Goal: Transaction & Acquisition: Obtain resource

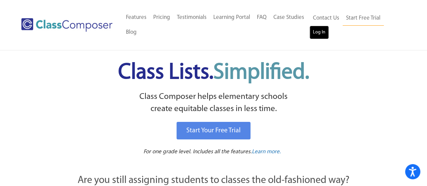
click at [318, 34] on link "Log In" at bounding box center [319, 33] width 19 height 14
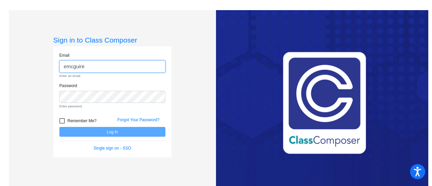
type input "[EMAIL_ADDRESS][DOMAIN_NAME]"
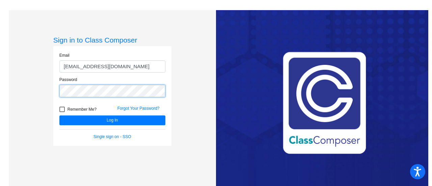
click at [59, 116] on button "Log In" at bounding box center [112, 121] width 106 height 10
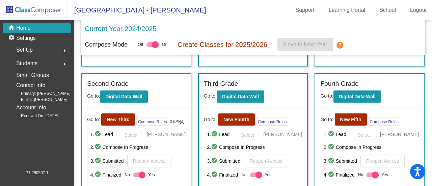
scroll to position [125, 0]
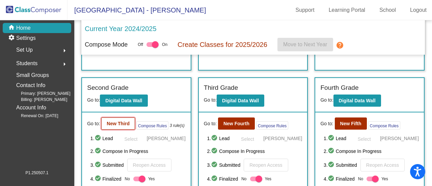
click at [116, 121] on b "New Third" at bounding box center [118, 123] width 23 height 5
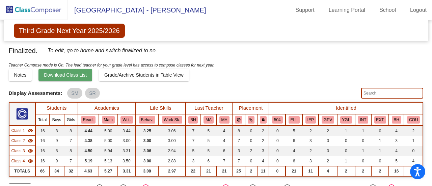
click at [76, 71] on button "Download Class List" at bounding box center [66, 75] width 54 height 12
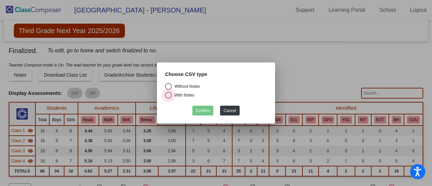
click at [167, 96] on div "Select an option" at bounding box center [168, 95] width 7 height 7
click at [168, 99] on input "With Notes" at bounding box center [168, 99] width 0 height 0
radio input "true"
click at [201, 109] on button "Confirm" at bounding box center [203, 111] width 21 height 10
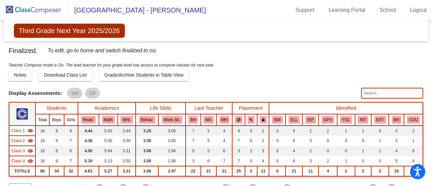
click at [38, 9] on img at bounding box center [34, 10] width 68 height 20
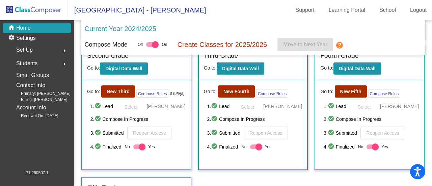
scroll to position [157, 0]
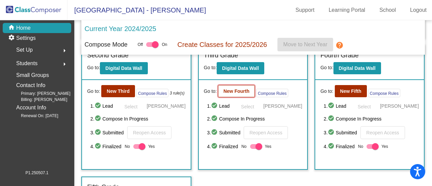
click at [240, 89] on b "New Fourth" at bounding box center [237, 91] width 26 height 5
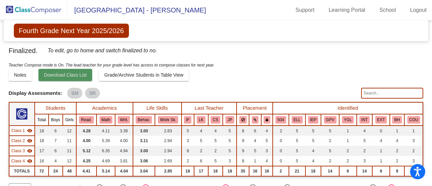
click at [72, 74] on span "Download Class List" at bounding box center [65, 74] width 43 height 5
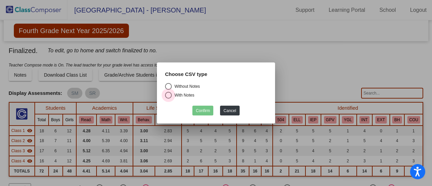
click at [168, 95] on div "Select an option" at bounding box center [168, 95] width 7 height 7
click at [168, 99] on input "With Notes" at bounding box center [168, 99] width 0 height 0
radio input "true"
click at [206, 111] on button "Confirm" at bounding box center [203, 111] width 21 height 10
